Goal: Entertainment & Leisure: Consume media (video, audio)

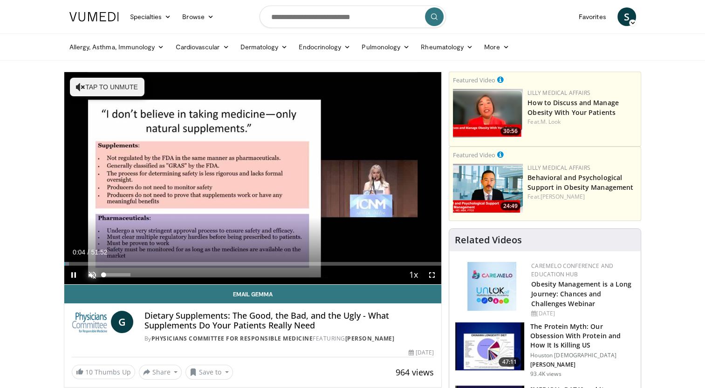
click at [90, 274] on span "Video Player" at bounding box center [92, 275] width 19 height 19
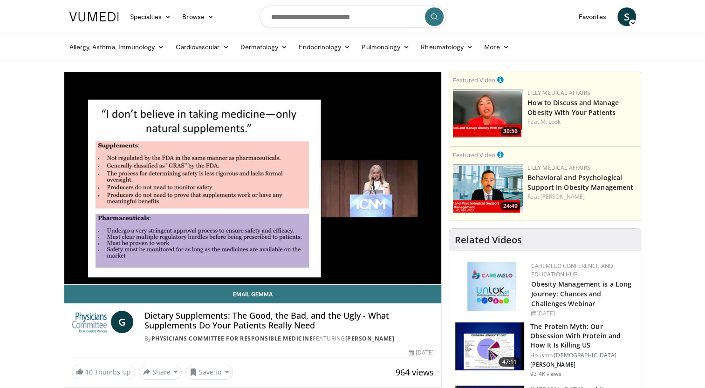
click at [124, 214] on div "10 seconds Tap to unmute" at bounding box center [252, 178] width 377 height 212
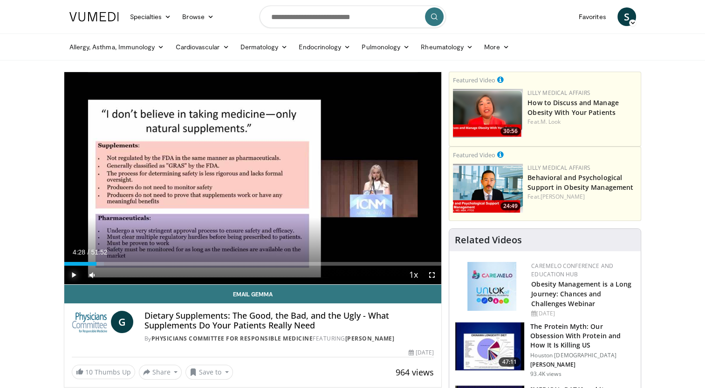
click at [73, 273] on span "Video Player" at bounding box center [73, 275] width 19 height 19
click at [74, 274] on span "Video Player" at bounding box center [73, 275] width 19 height 19
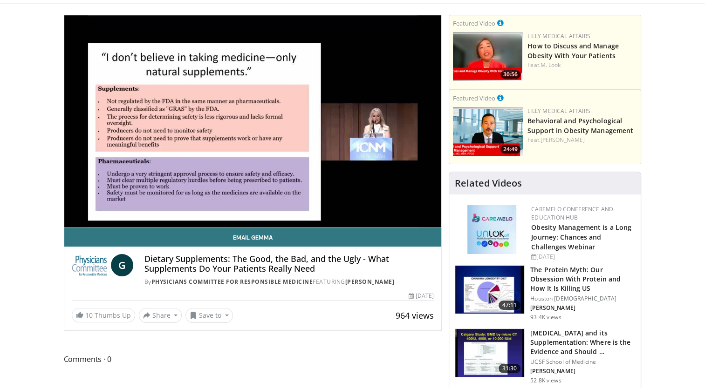
scroll to position [56, 0]
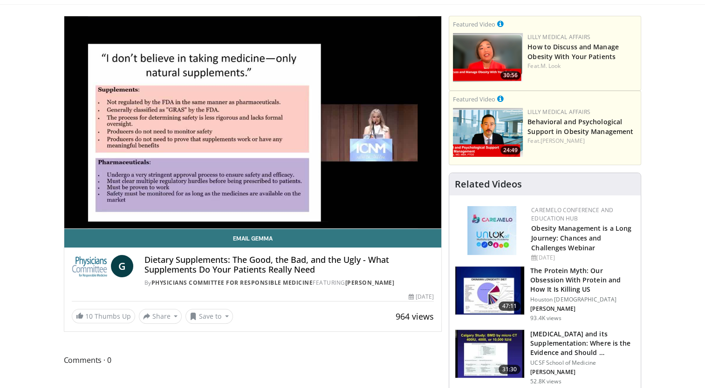
click at [64, 210] on button "Pause" at bounding box center [73, 219] width 19 height 19
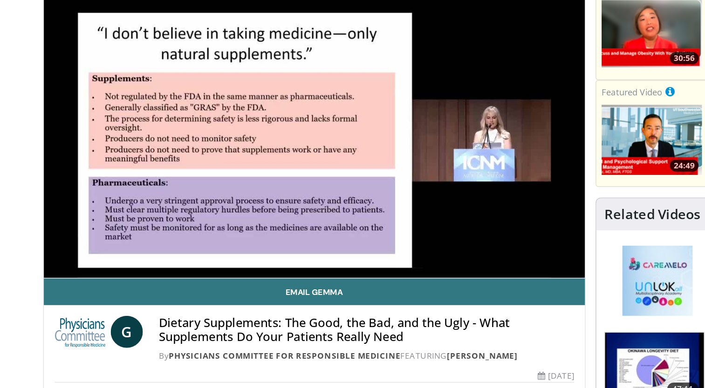
scroll to position [88, 0]
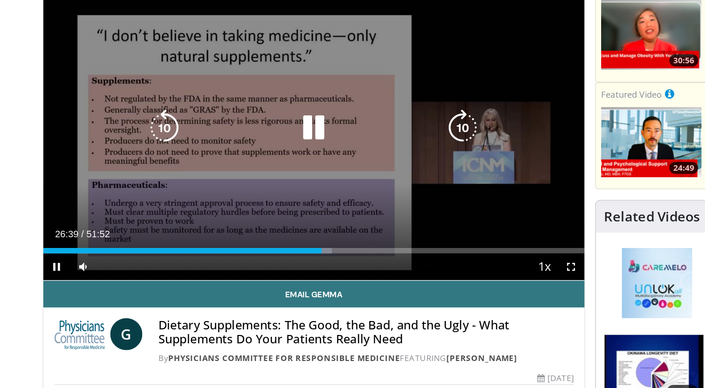
click at [96, 100] on div "10 seconds Tap to unmute" at bounding box center [252, 90] width 377 height 212
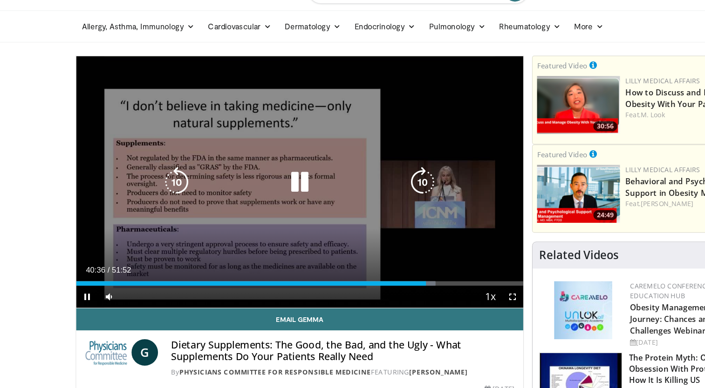
scroll to position [3, 0]
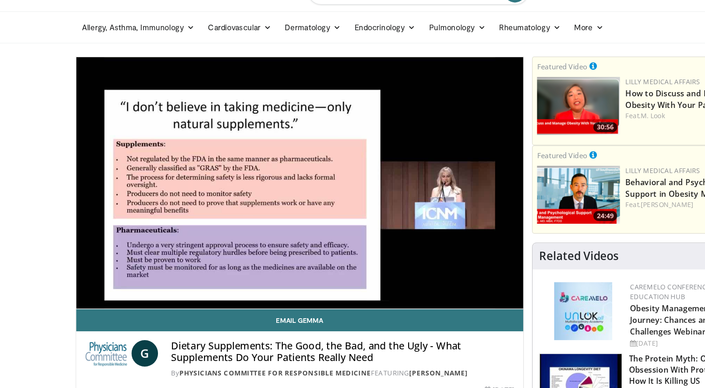
click at [177, 174] on div "10 seconds Tap to unmute" at bounding box center [252, 175] width 377 height 212
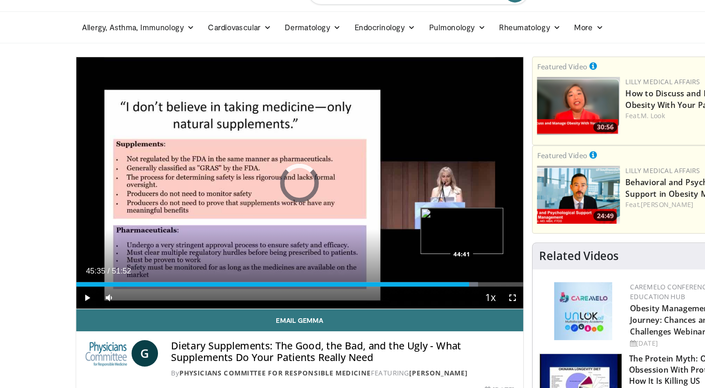
click at [389, 259] on div "45:35" at bounding box center [230, 261] width 332 height 4
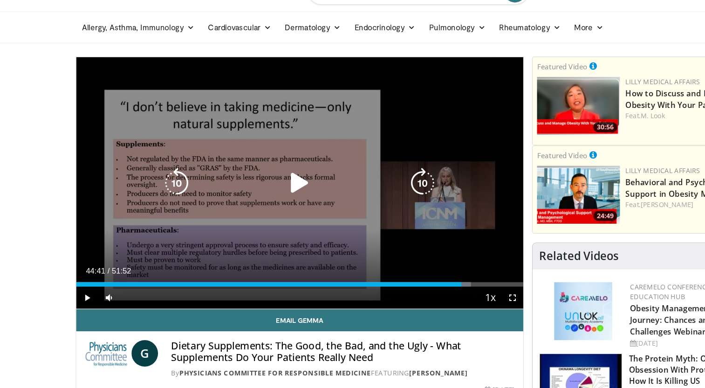
click at [250, 169] on icon "Video Player" at bounding box center [252, 175] width 26 height 26
click at [355, 119] on div "10 seconds Tap to unmute" at bounding box center [252, 175] width 377 height 212
click at [306, 149] on div "10 seconds Tap to unmute" at bounding box center [252, 175] width 377 height 212
click at [252, 188] on div "10 seconds Tap to unmute" at bounding box center [252, 175] width 377 height 212
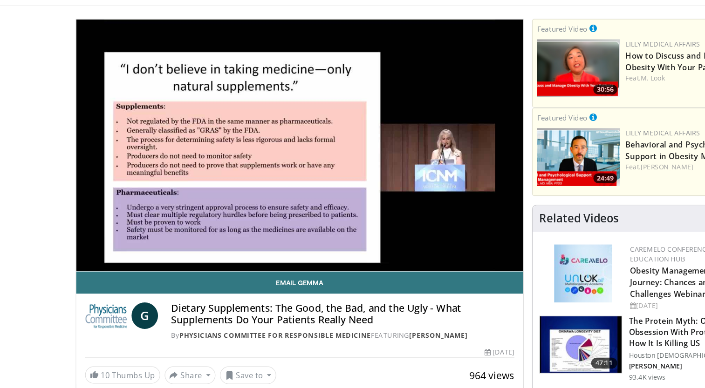
scroll to position [35, 0]
